Goal: Task Accomplishment & Management: Use online tool/utility

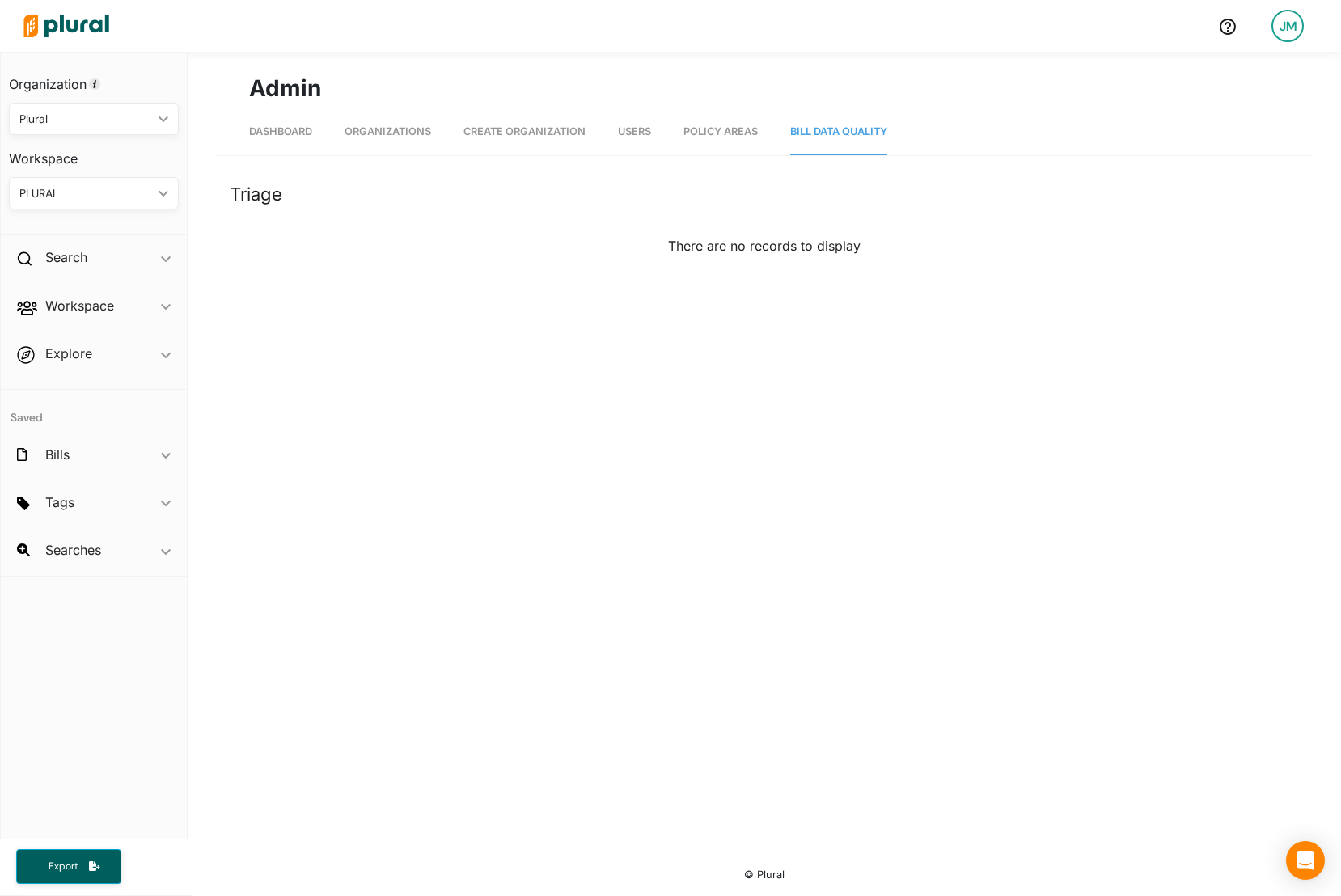
click at [497, 602] on div "Admin Dashboard Organizations Create Organization Users Policy Areas Bill Data …" at bounding box center [764, 450] width 1154 height 799
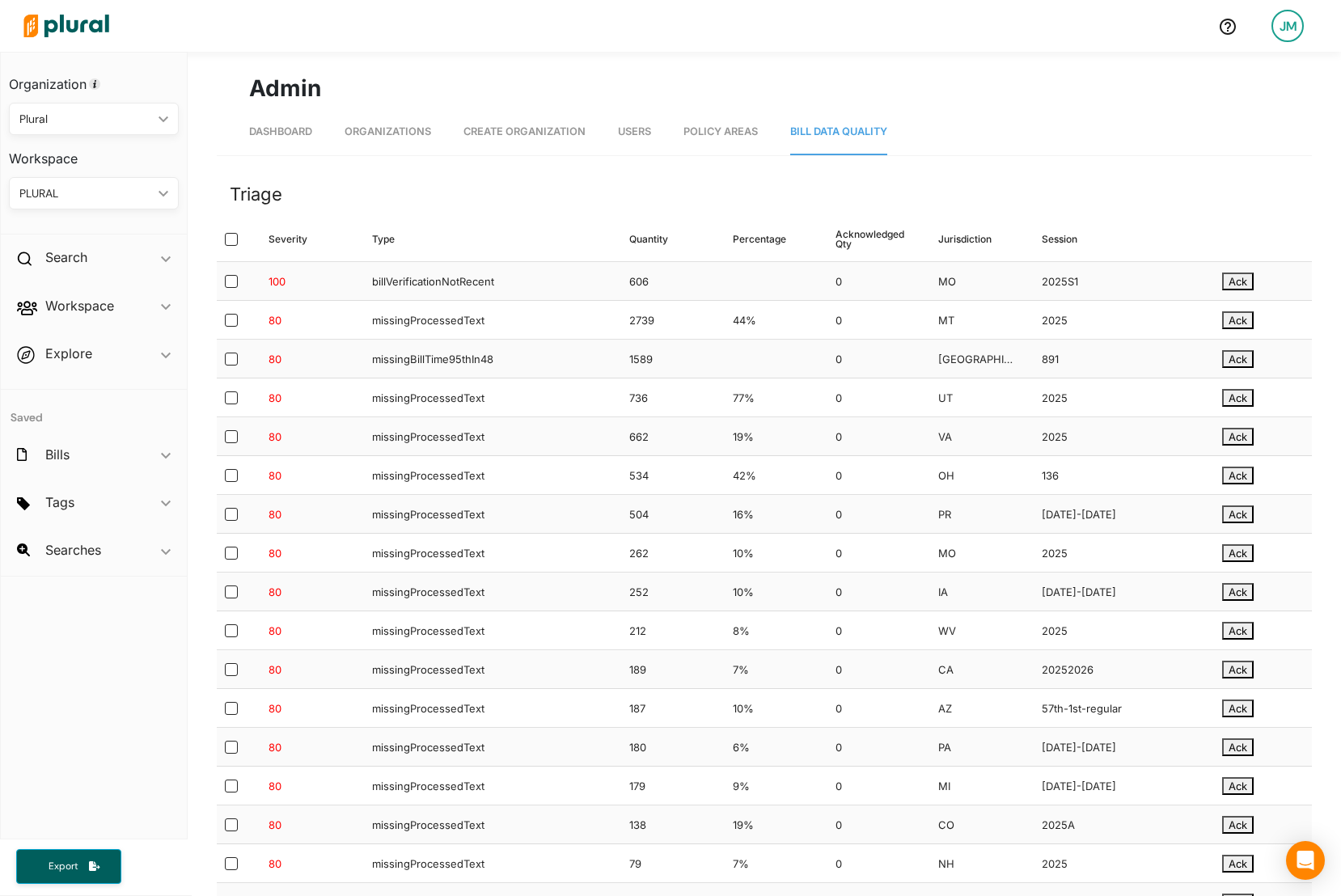
click at [510, 217] on header "Triage" at bounding box center [765, 194] width 1095 height 46
click at [539, 343] on div "missingBillTime95thIn48" at bounding box center [488, 358] width 258 height 38
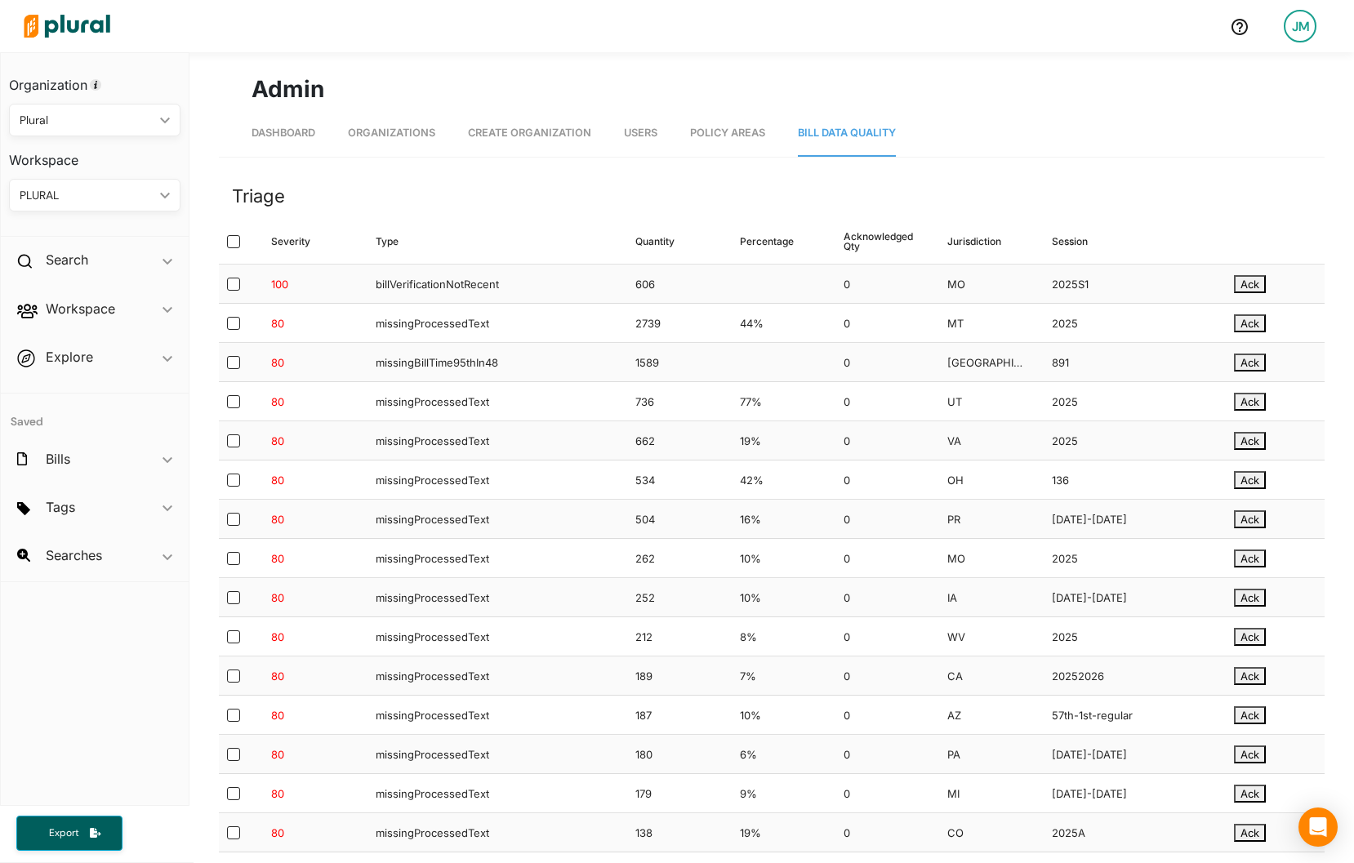
scroll to position [534, 0]
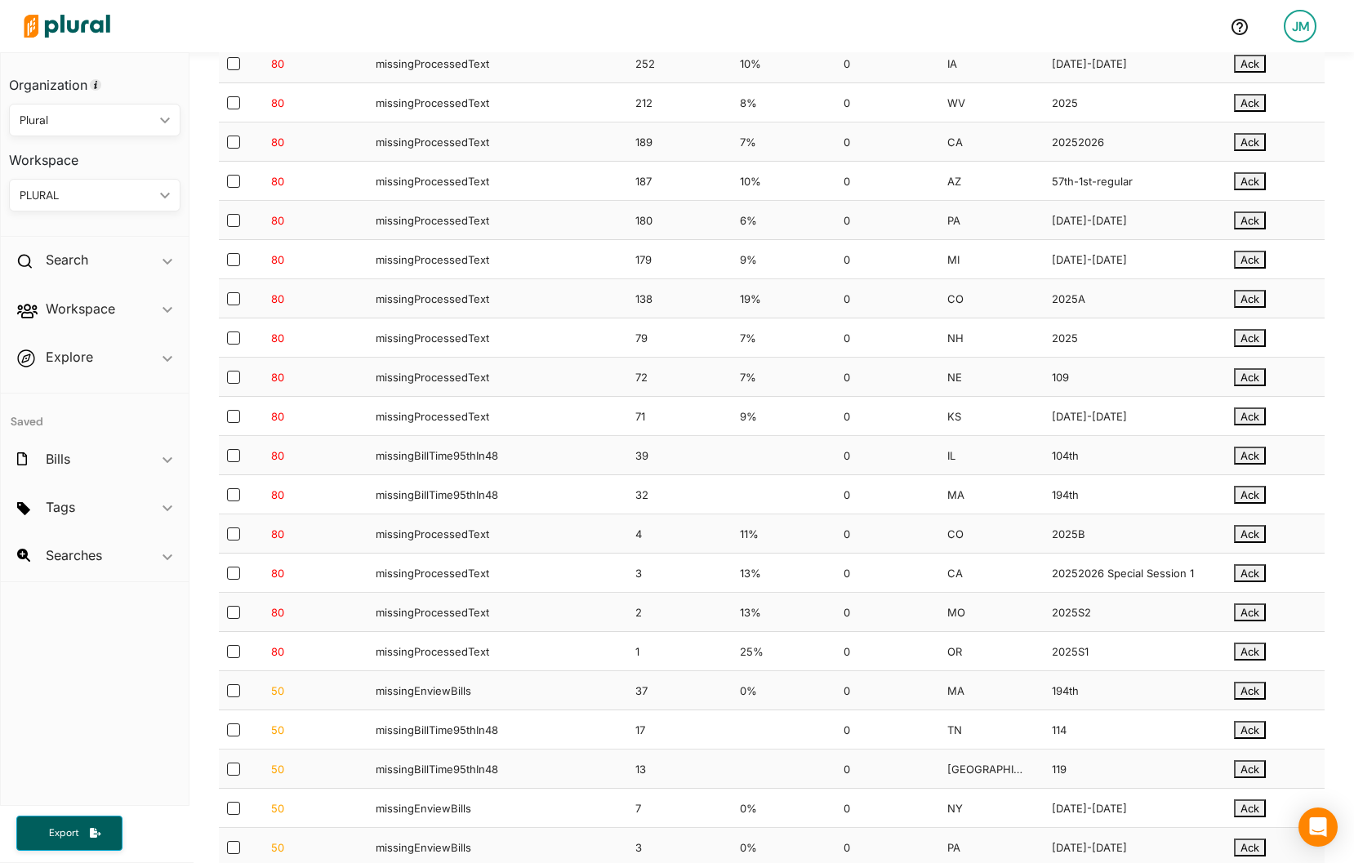
click at [594, 480] on div "missingBillTime95thIn48" at bounding box center [493, 494] width 260 height 38
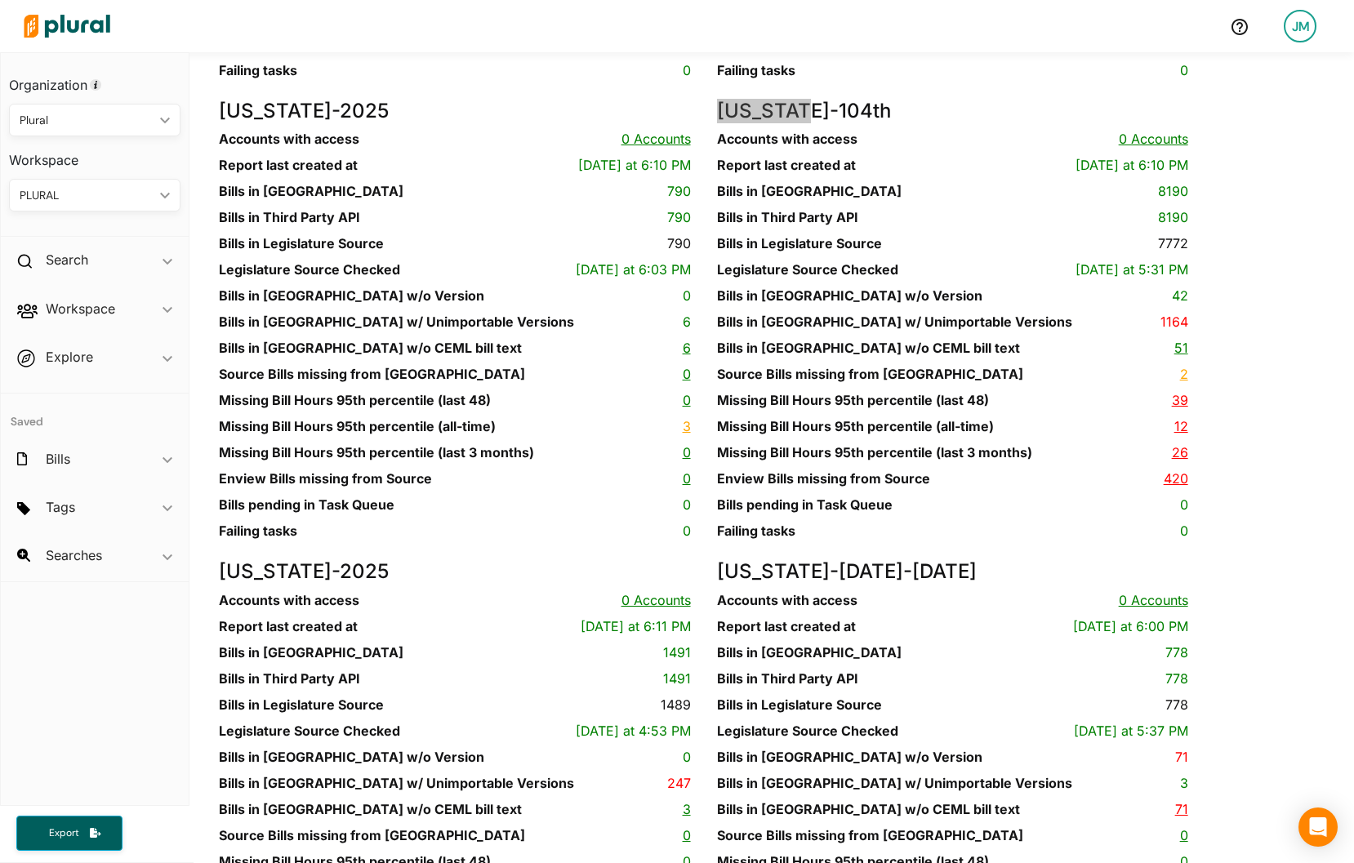
scroll to position [6405, 0]
click at [1175, 408] on link "39" at bounding box center [1180, 399] width 16 height 16
click at [459, 417] on div "Idaho - 2025 Accounts with access 0 Accounts Report last created at Today at 6:…" at bounding box center [467, 329] width 497 height 461
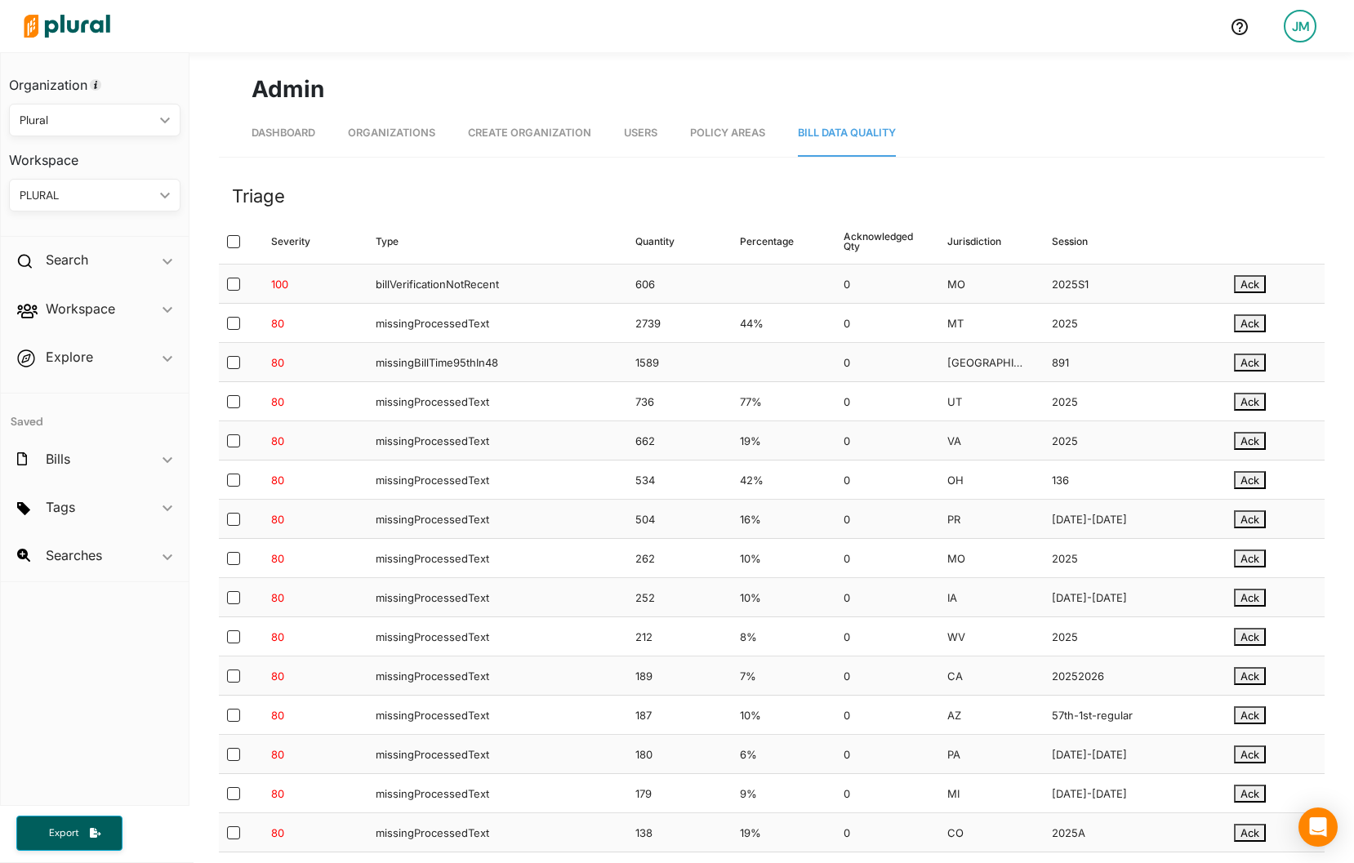
scroll to position [534, 0]
